Goal: Information Seeking & Learning: Learn about a topic

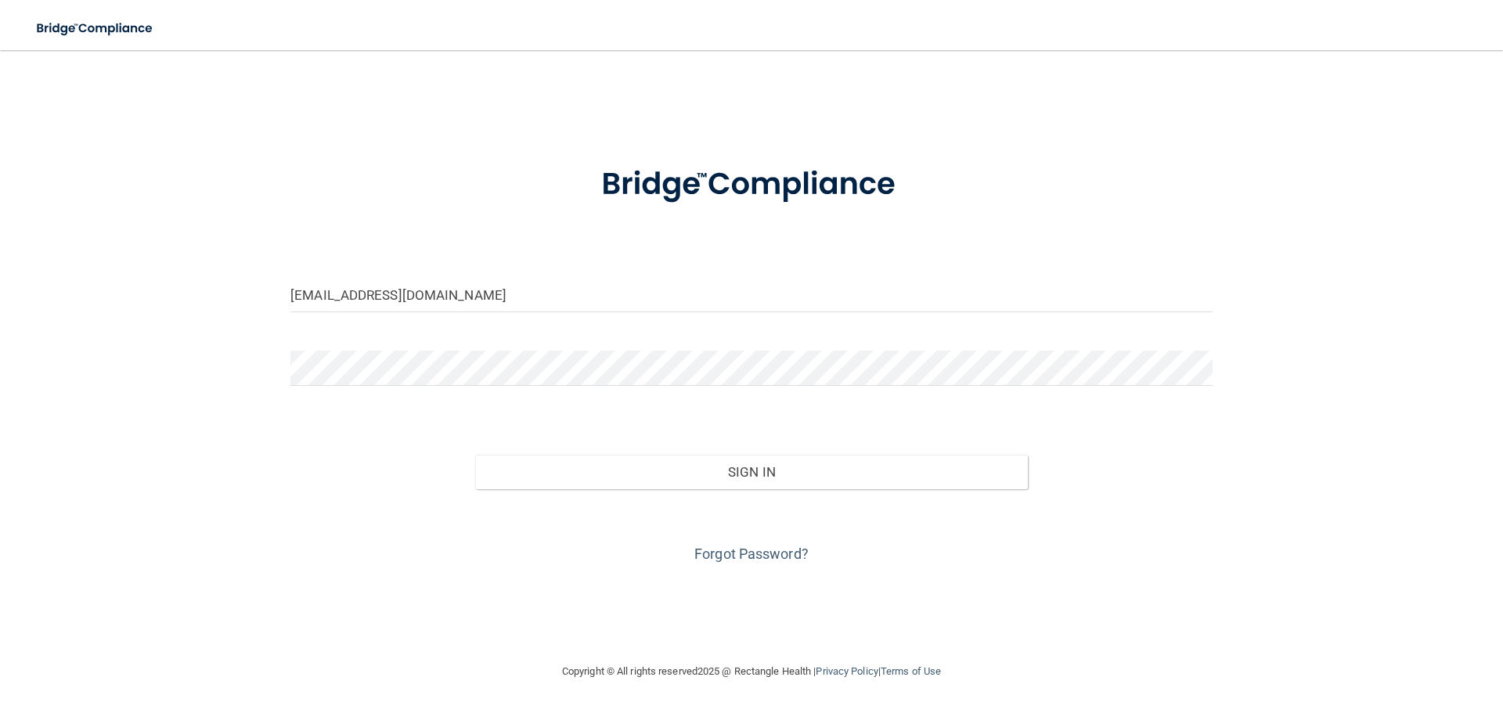
type input "[EMAIL_ADDRESS][DOMAIN_NAME]"
click at [475, 455] on button "Sign In" at bounding box center [752, 472] width 554 height 34
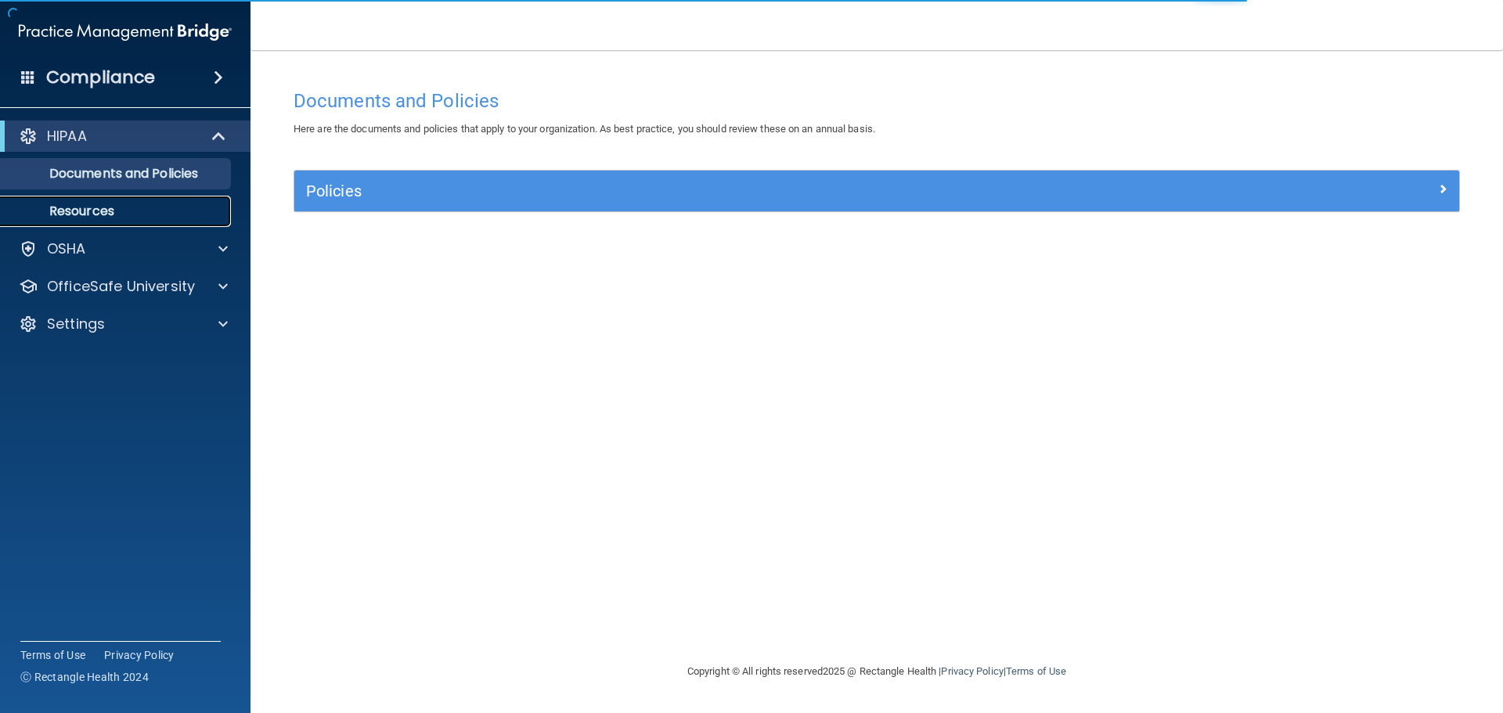
click at [143, 210] on p "Resources" at bounding box center [117, 212] width 214 height 16
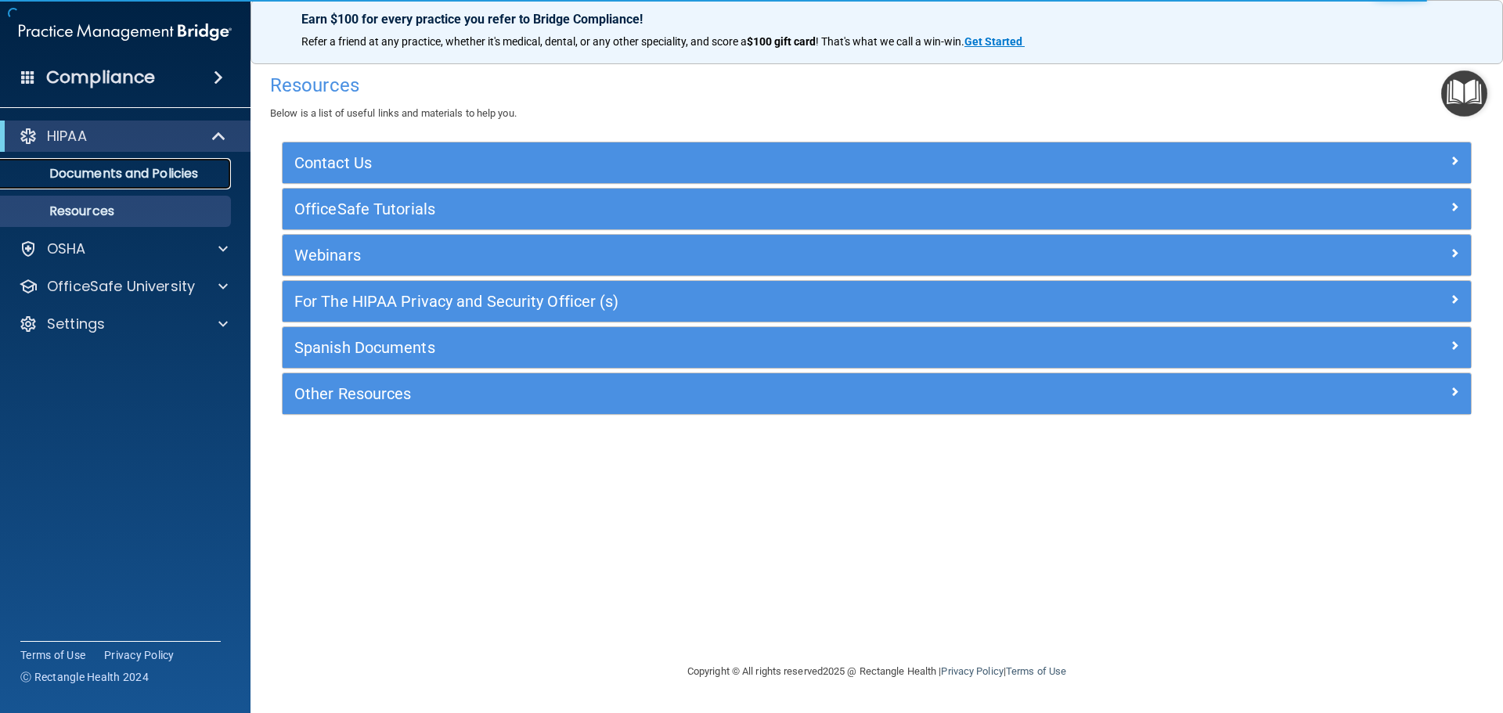
click at [142, 178] on p "Documents and Policies" at bounding box center [117, 174] width 214 height 16
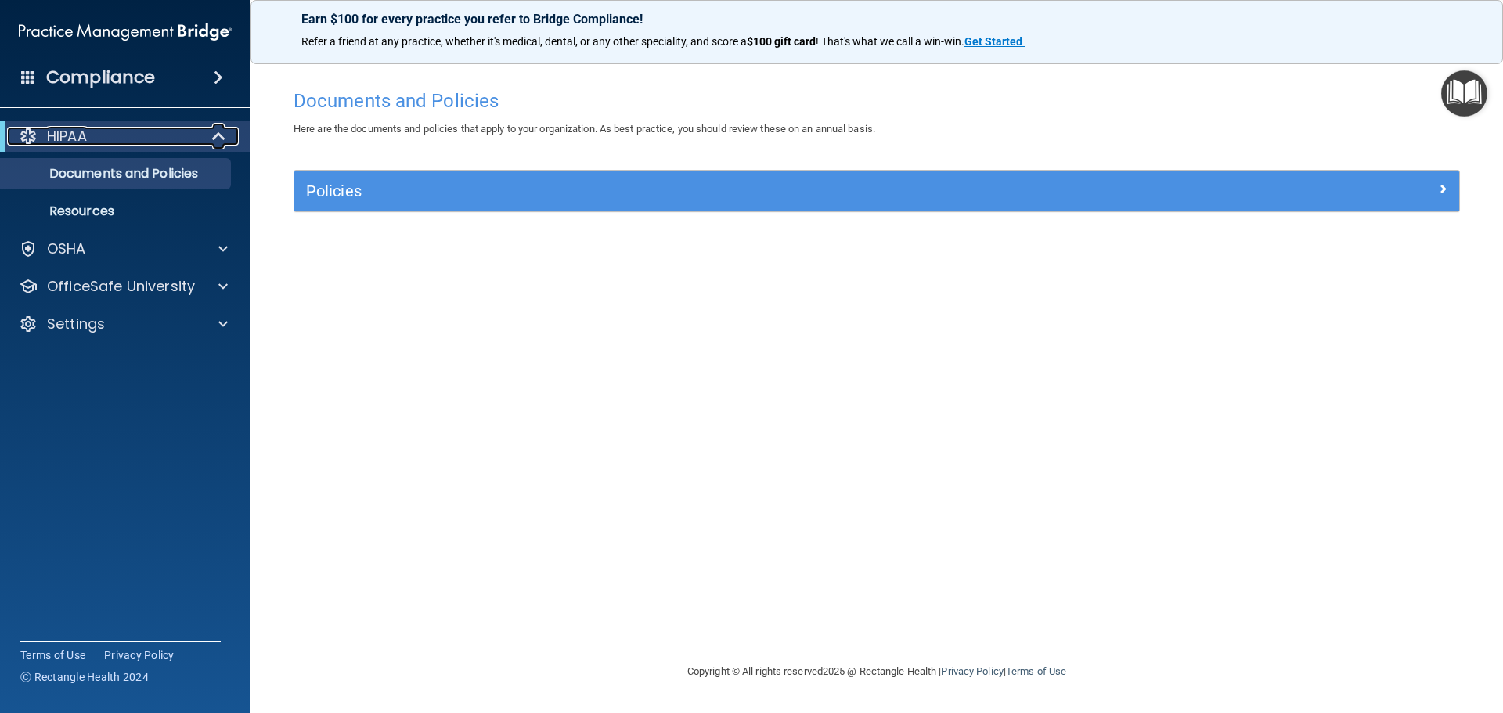
click at [77, 132] on p "HIPAA" at bounding box center [67, 136] width 40 height 19
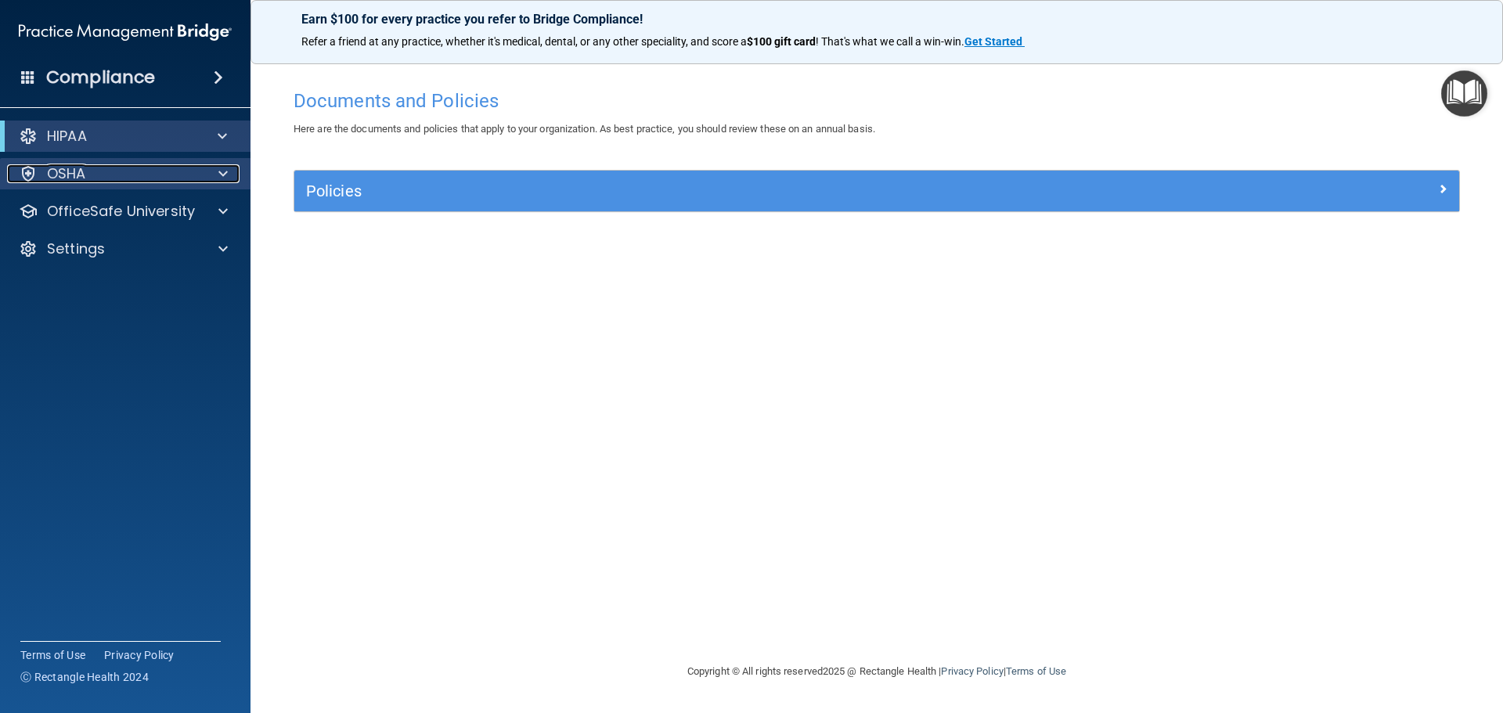
click at [77, 169] on p "OSHA" at bounding box center [66, 173] width 39 height 19
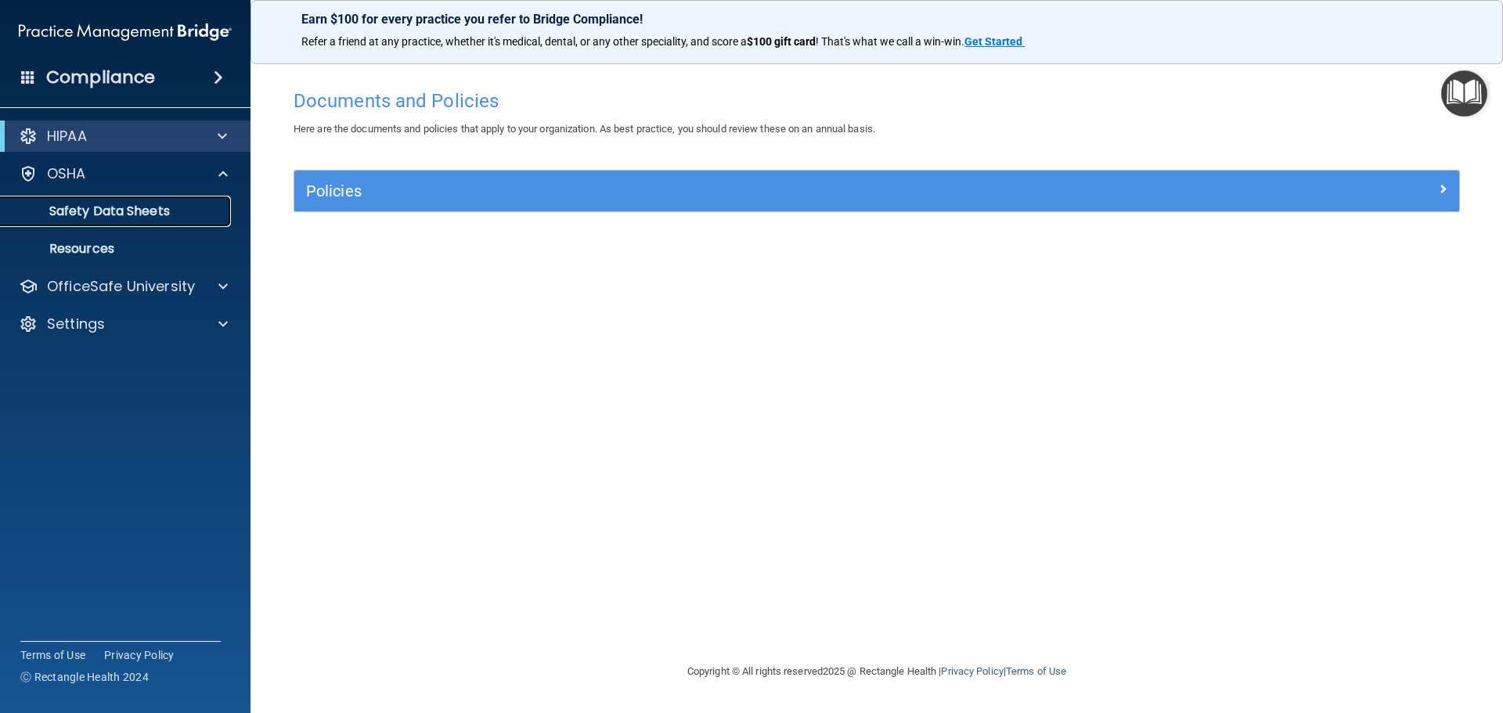
click at [104, 211] on p "Safety Data Sheets" at bounding box center [117, 212] width 214 height 16
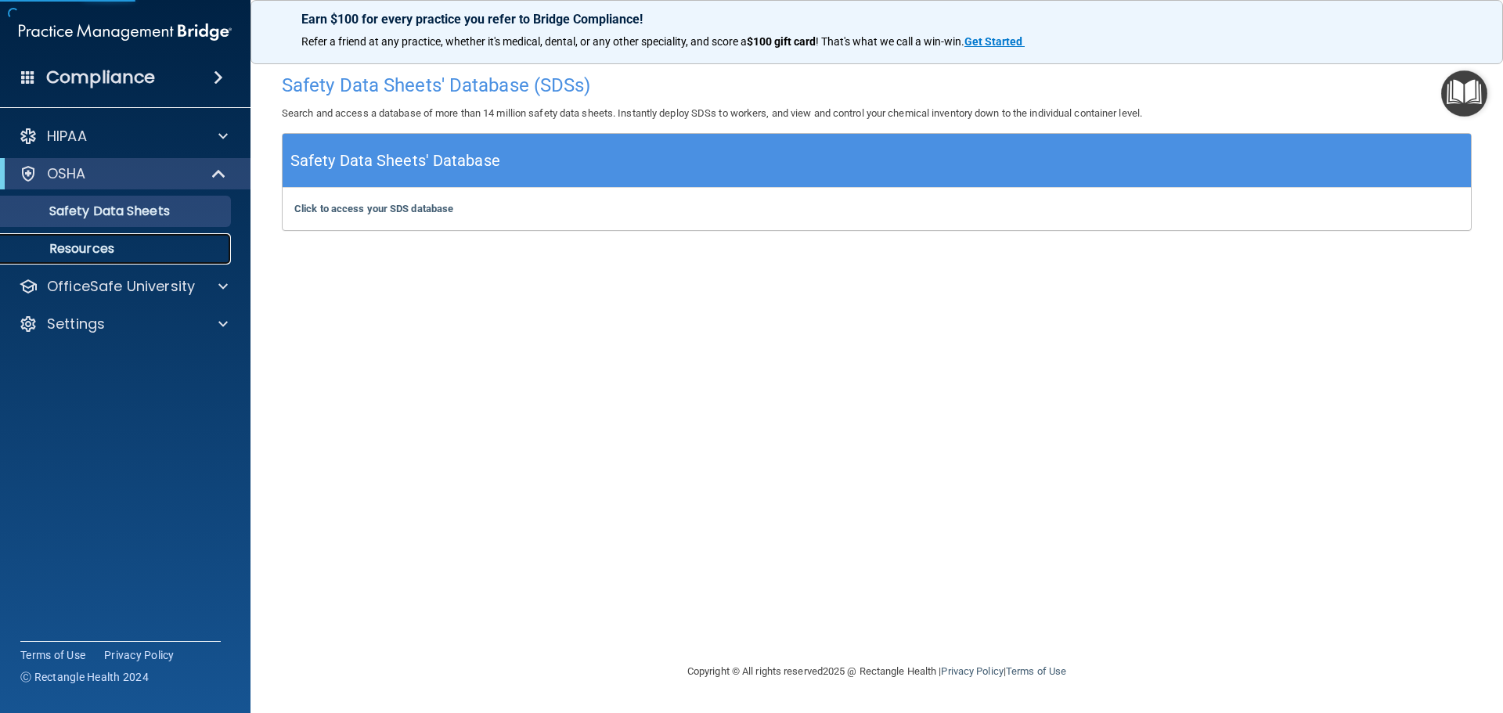
click at [107, 239] on link "Resources" at bounding box center [107, 248] width 247 height 31
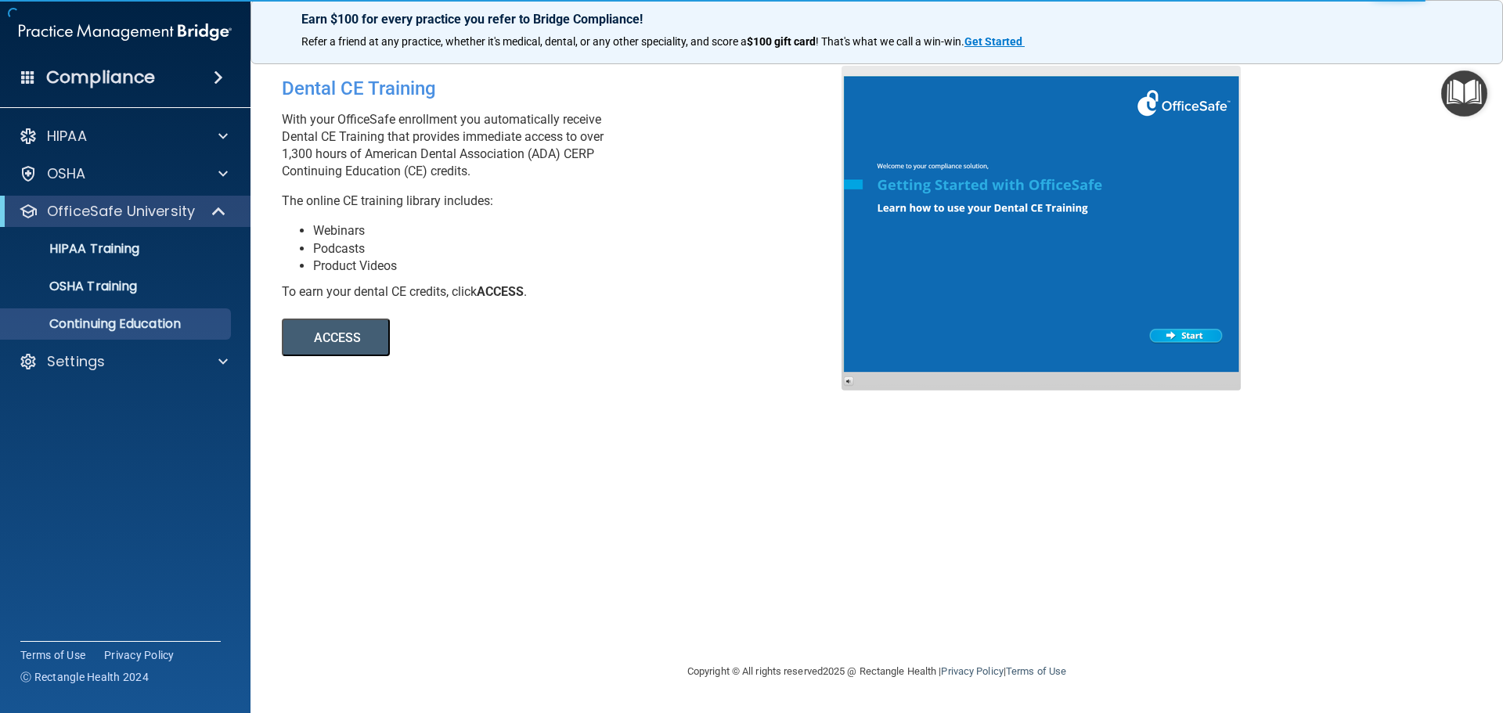
click at [333, 339] on button "ACCESS" at bounding box center [336, 338] width 108 height 38
